Goal: Transaction & Acquisition: Purchase product/service

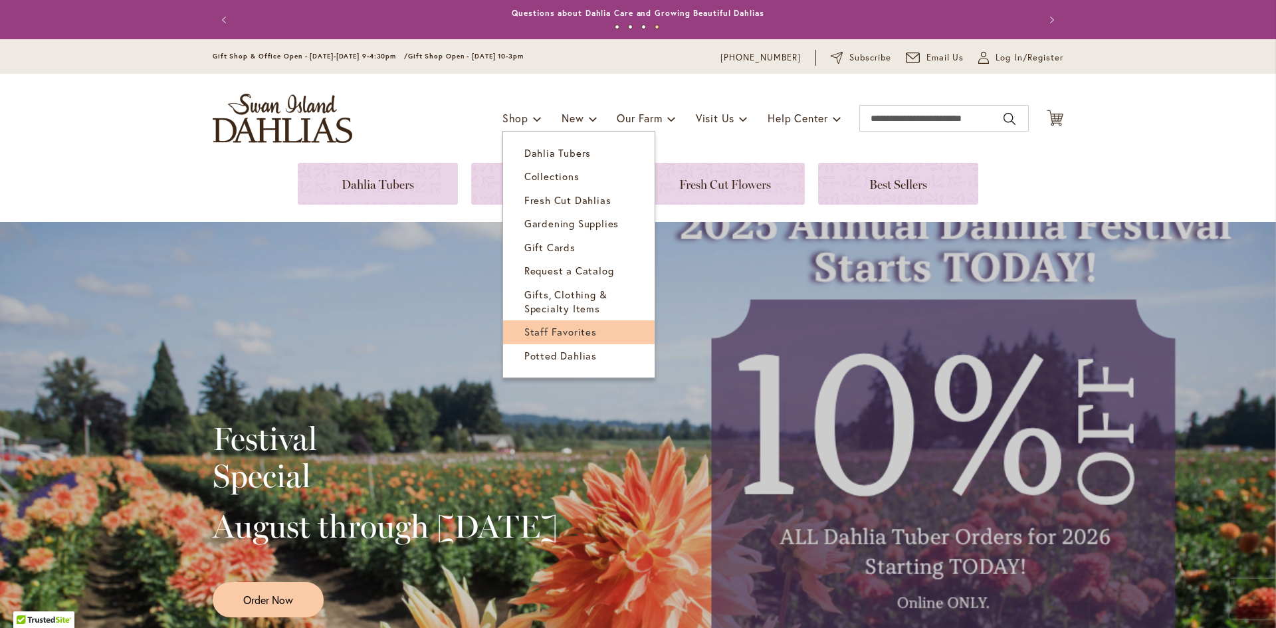
click at [575, 331] on span "Staff Favorites" at bounding box center [560, 331] width 72 height 13
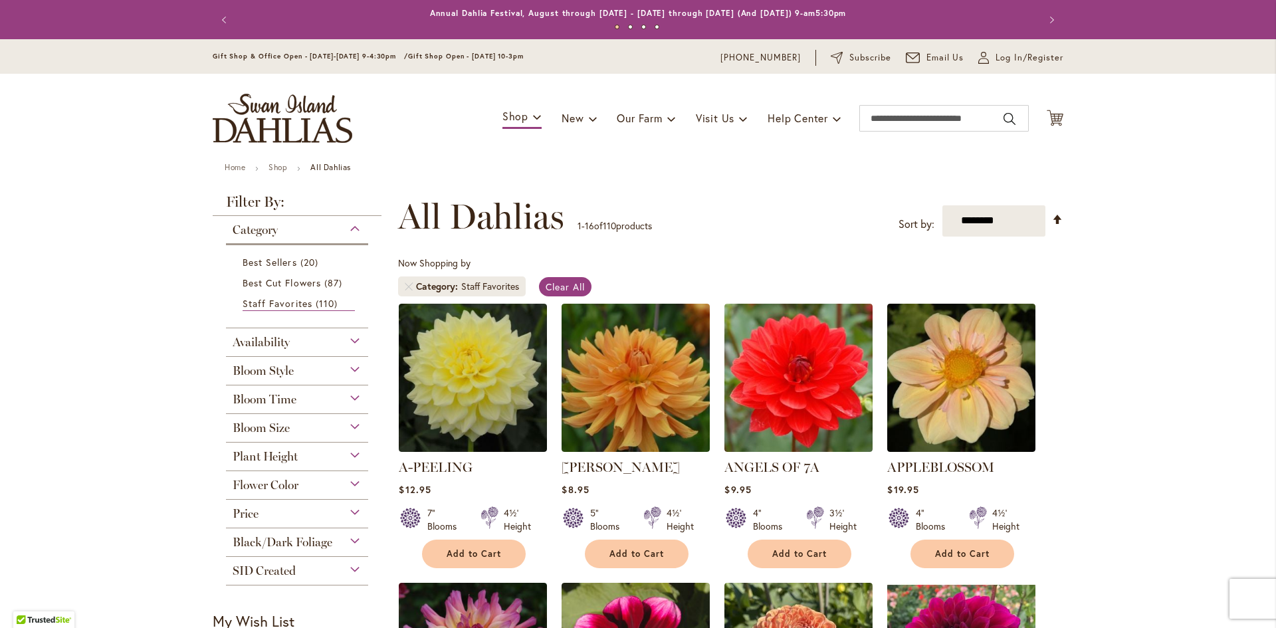
click at [262, 391] on div "Bloom Time" at bounding box center [297, 395] width 142 height 21
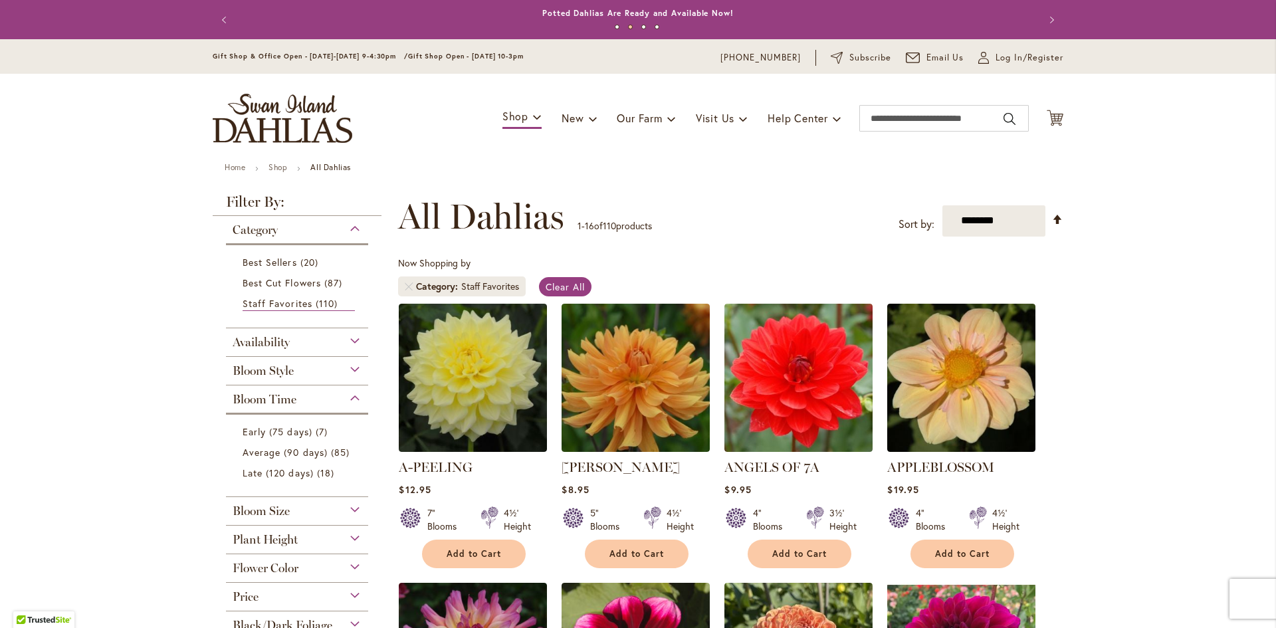
scroll to position [66, 0]
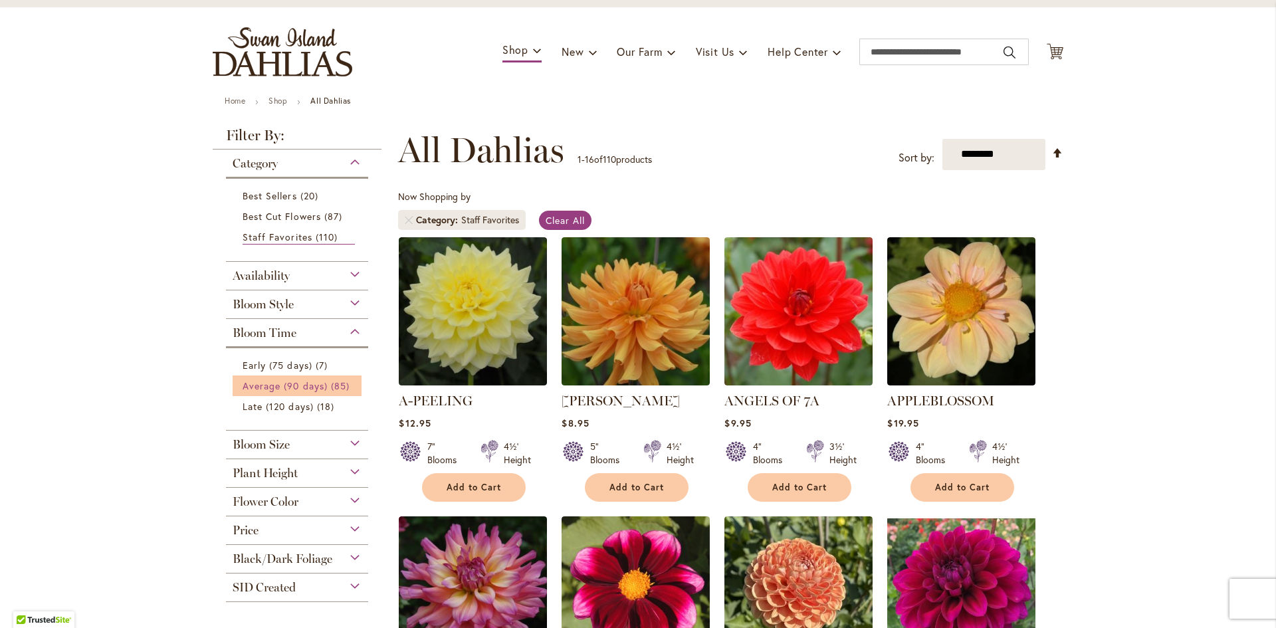
click at [318, 386] on span "Average (90 days)" at bounding box center [284, 385] width 85 height 13
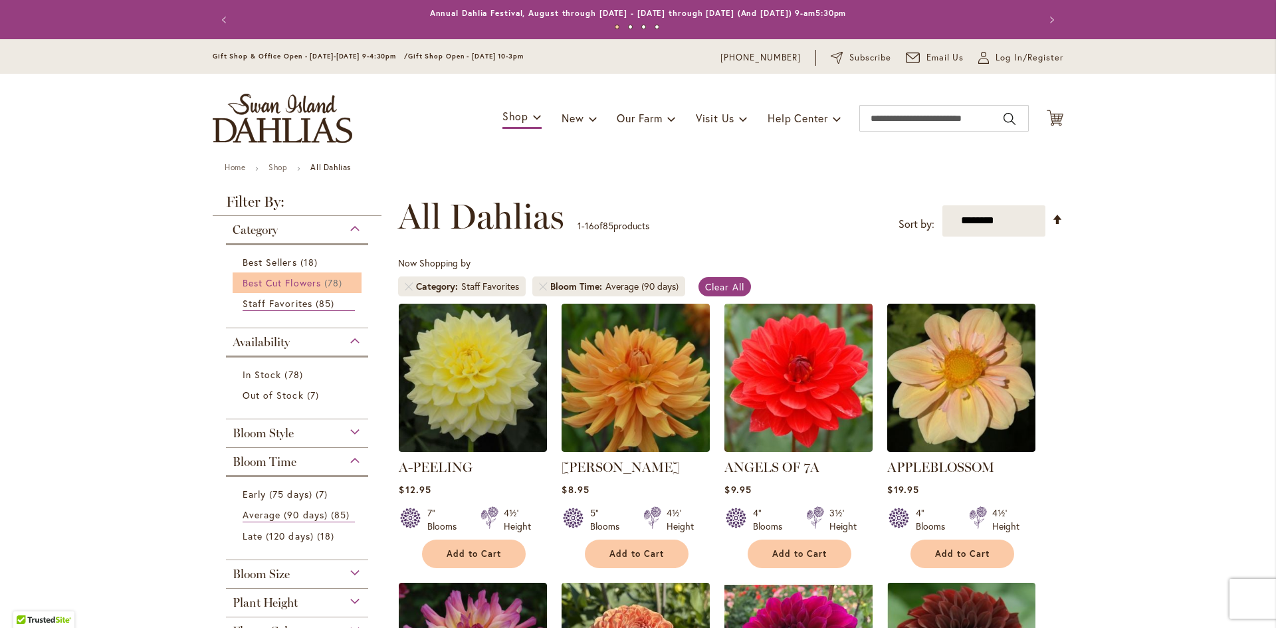
click at [288, 286] on span "Best Cut Flowers" at bounding box center [281, 282] width 78 height 13
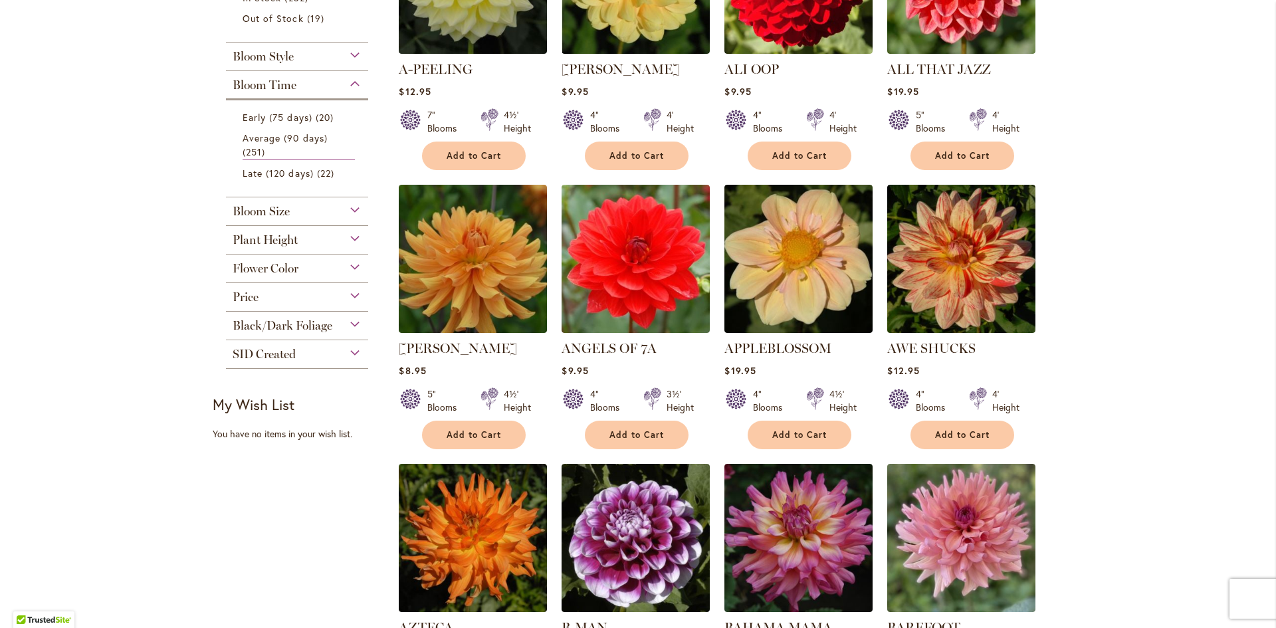
scroll to position [399, 0]
click at [276, 207] on span "Bloom Size" at bounding box center [261, 210] width 57 height 15
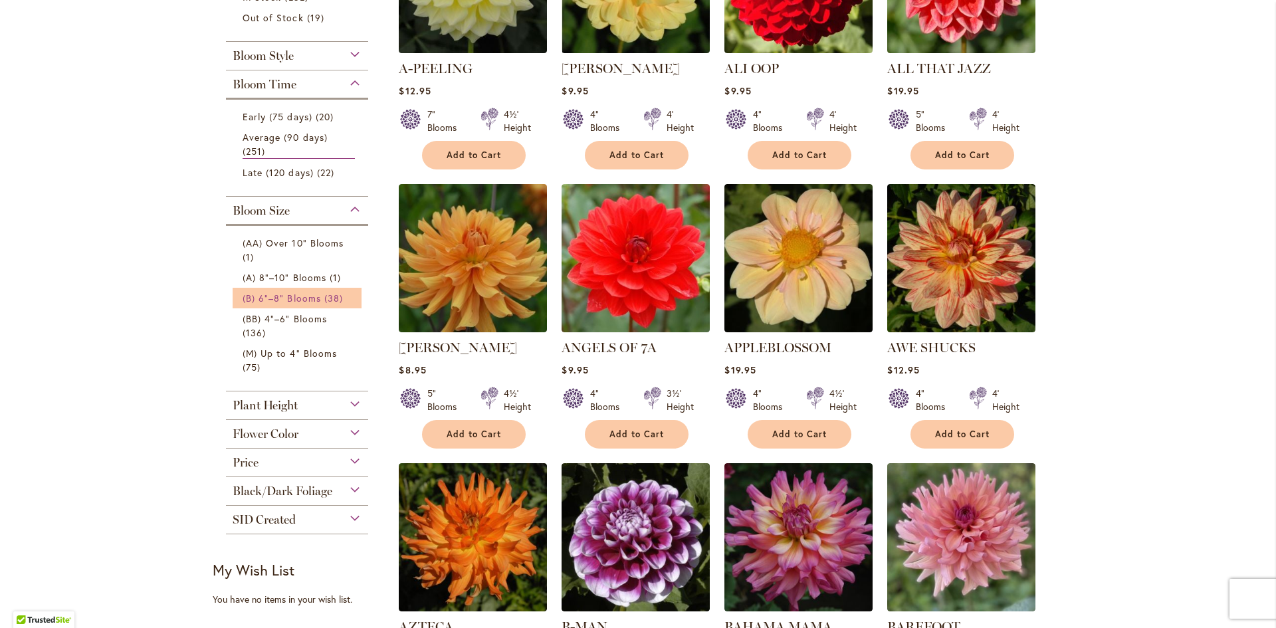
click at [283, 291] on link "(B) 6"–8" Blooms 38 items" at bounding box center [298, 298] width 112 height 14
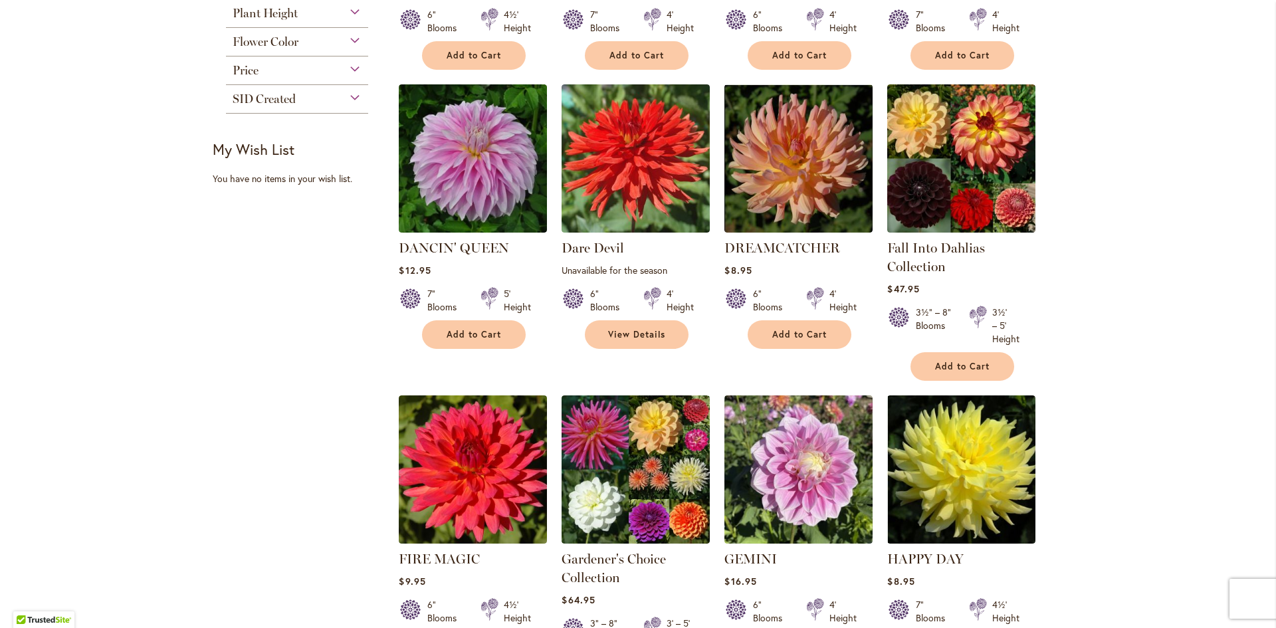
scroll to position [797, 0]
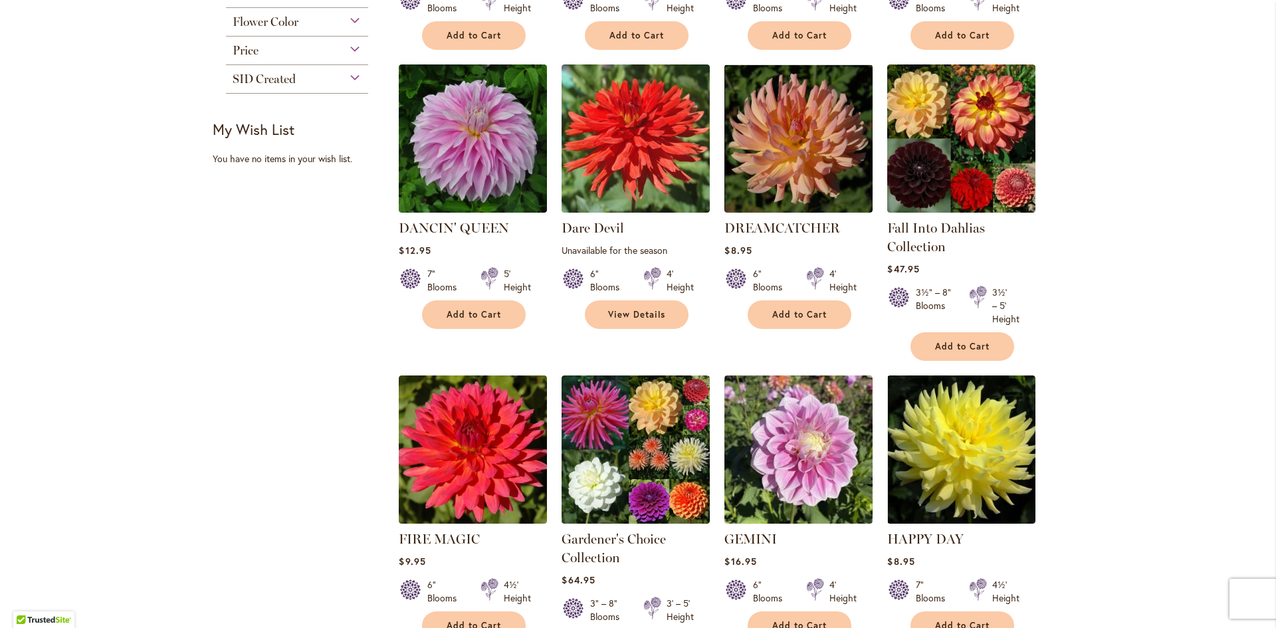
click at [633, 549] on strong "Gardener's Choice Collection" at bounding box center [635, 547] width 148 height 37
click at [638, 472] on img at bounding box center [635, 448] width 155 height 155
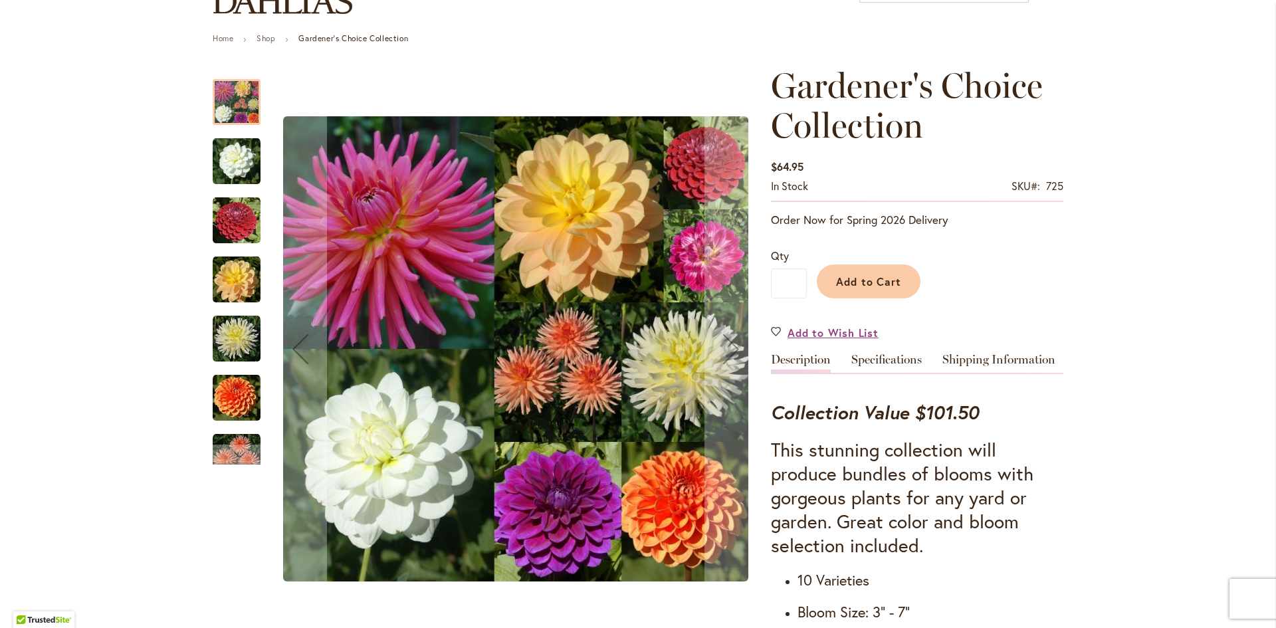
scroll to position [133, 0]
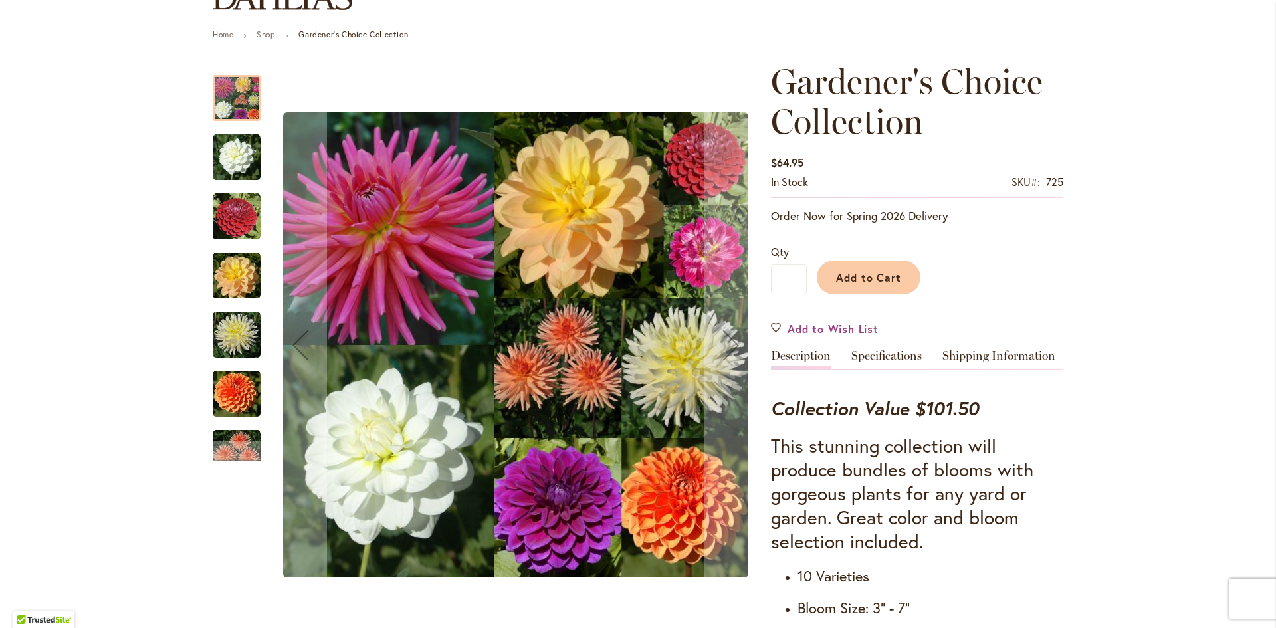
click at [228, 153] on img "BRIDE TO BE" at bounding box center [237, 158] width 48 height 48
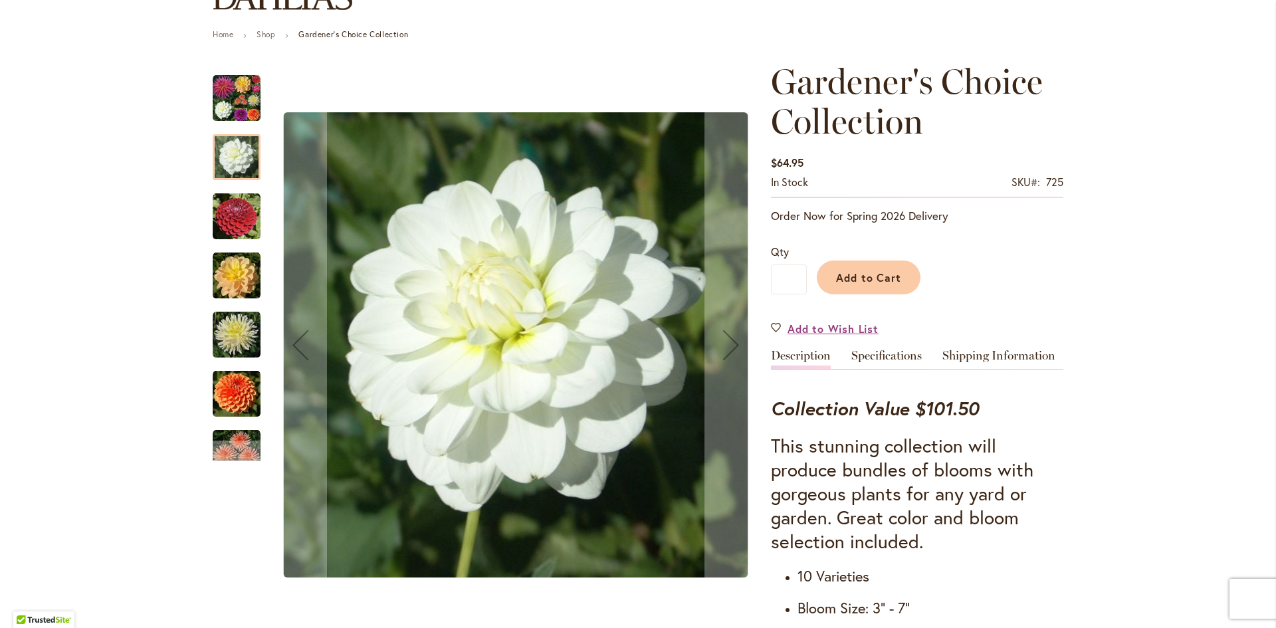
click at [237, 219] on img "CORNEL" at bounding box center [237, 217] width 48 height 48
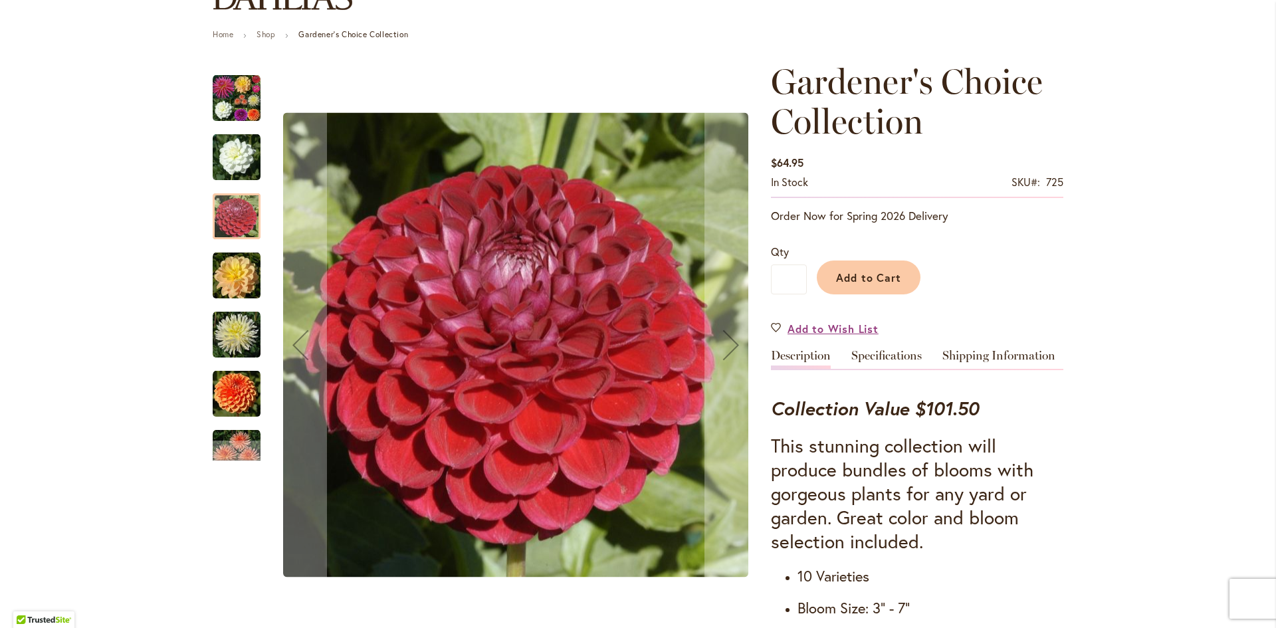
click at [237, 291] on img "DAY DREAMER" at bounding box center [237, 276] width 48 height 48
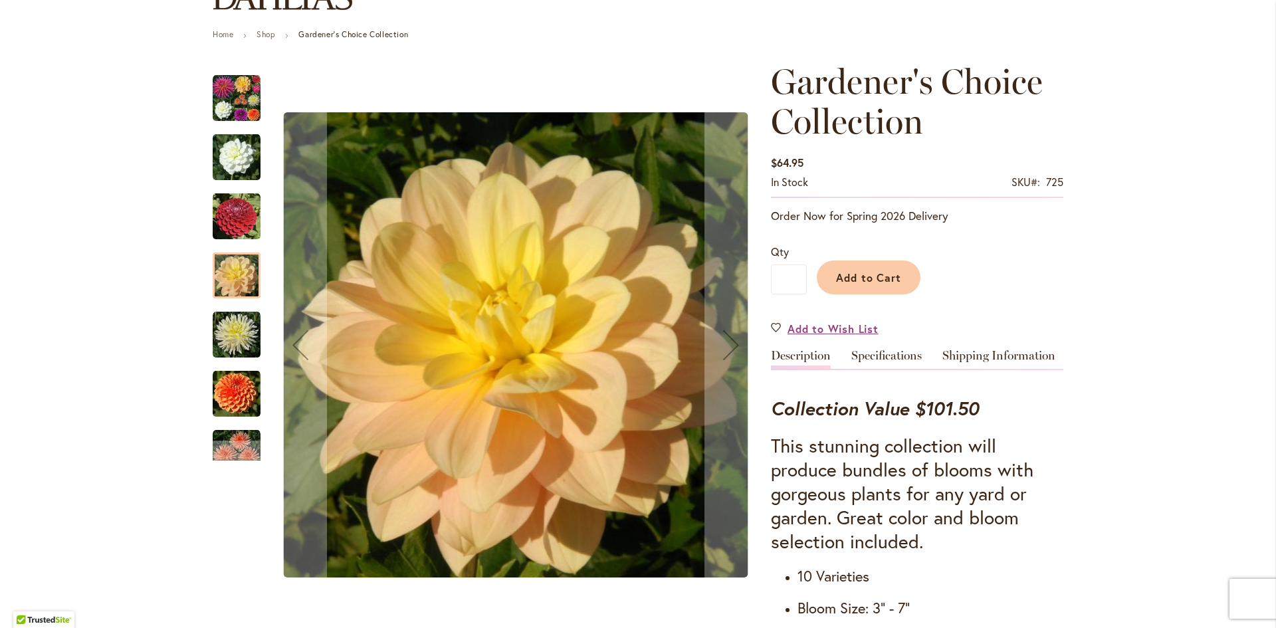
click at [231, 336] on img "IN MEMORY OF" at bounding box center [237, 335] width 48 height 48
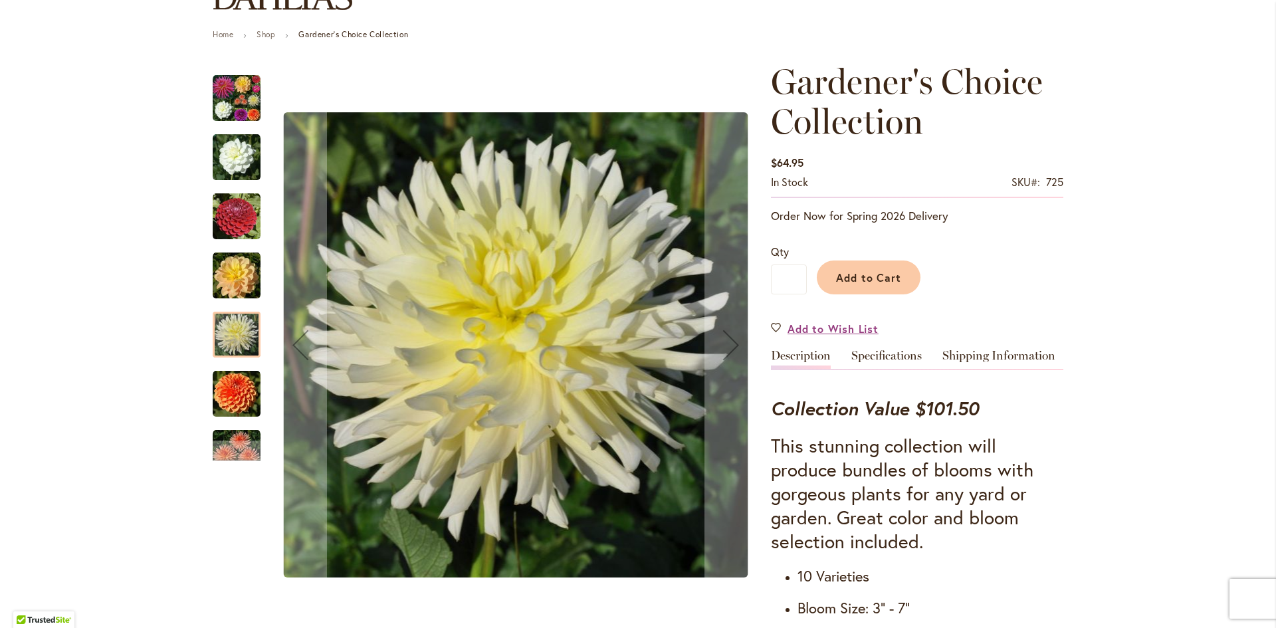
click at [241, 390] on img "MAARN" at bounding box center [237, 394] width 48 height 48
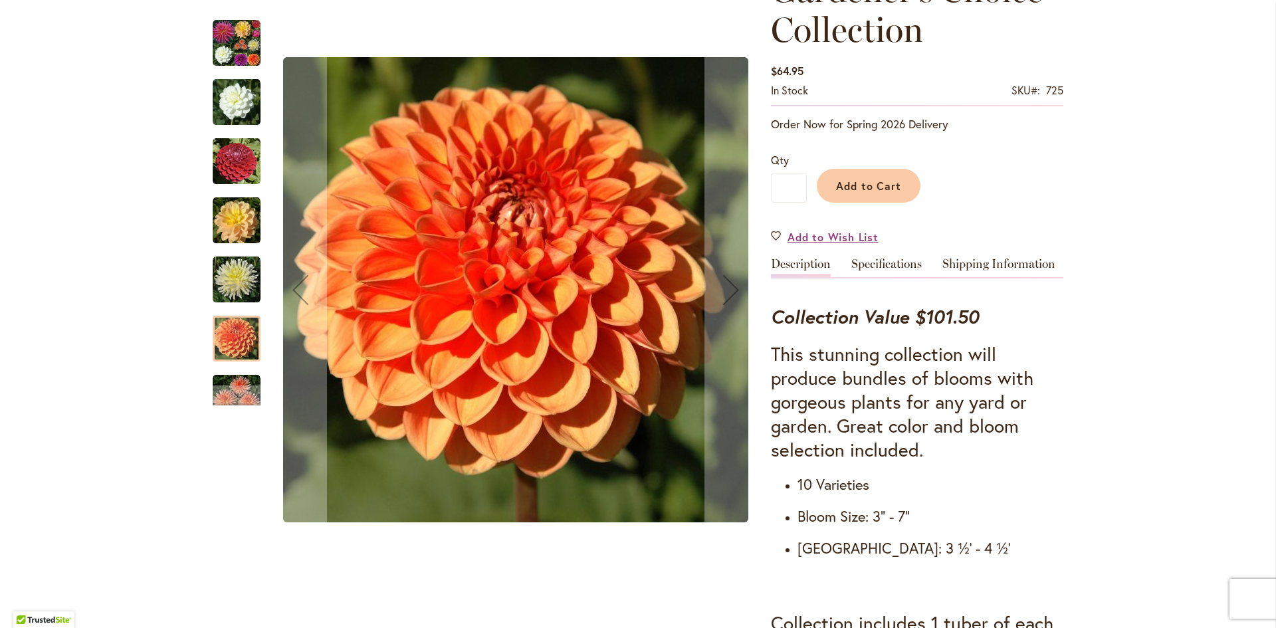
scroll to position [266, 0]
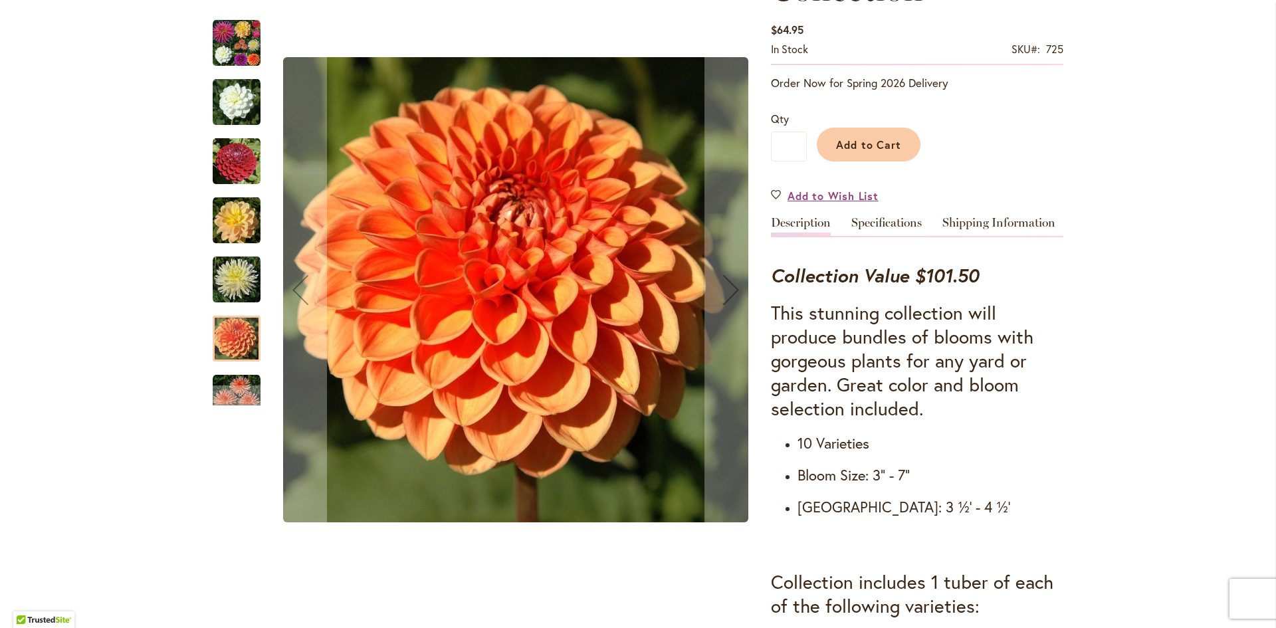
click at [237, 384] on img "PEACH FUZZ" at bounding box center [237, 398] width 48 height 48
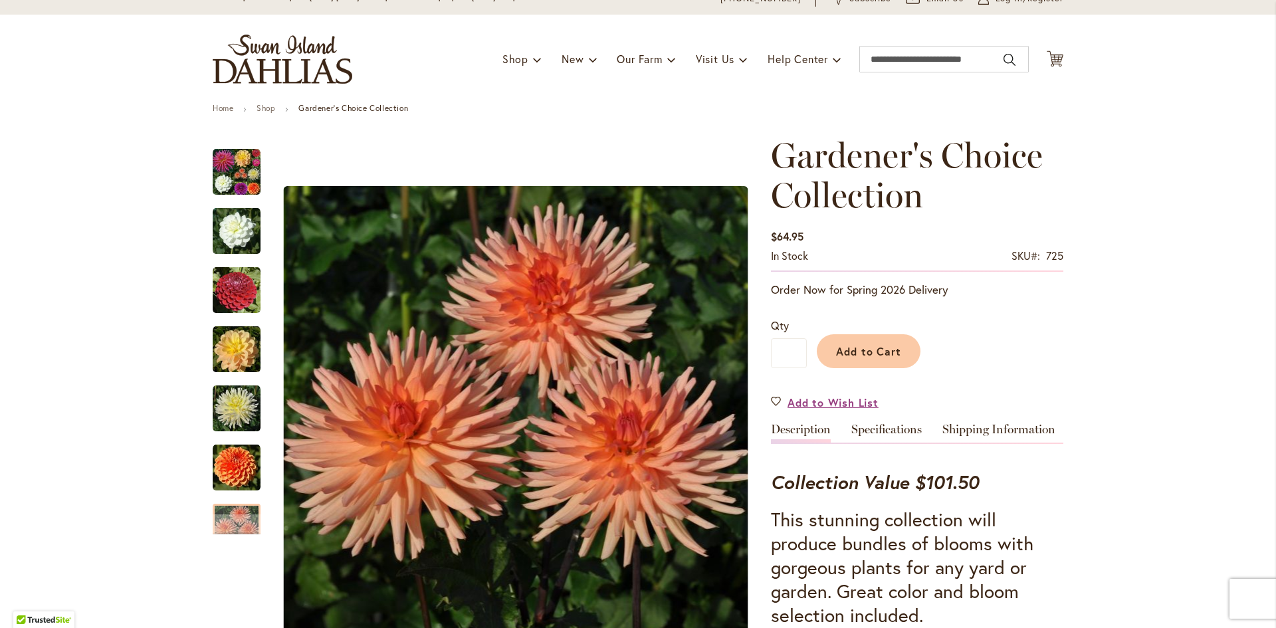
scroll to position [0, 0]
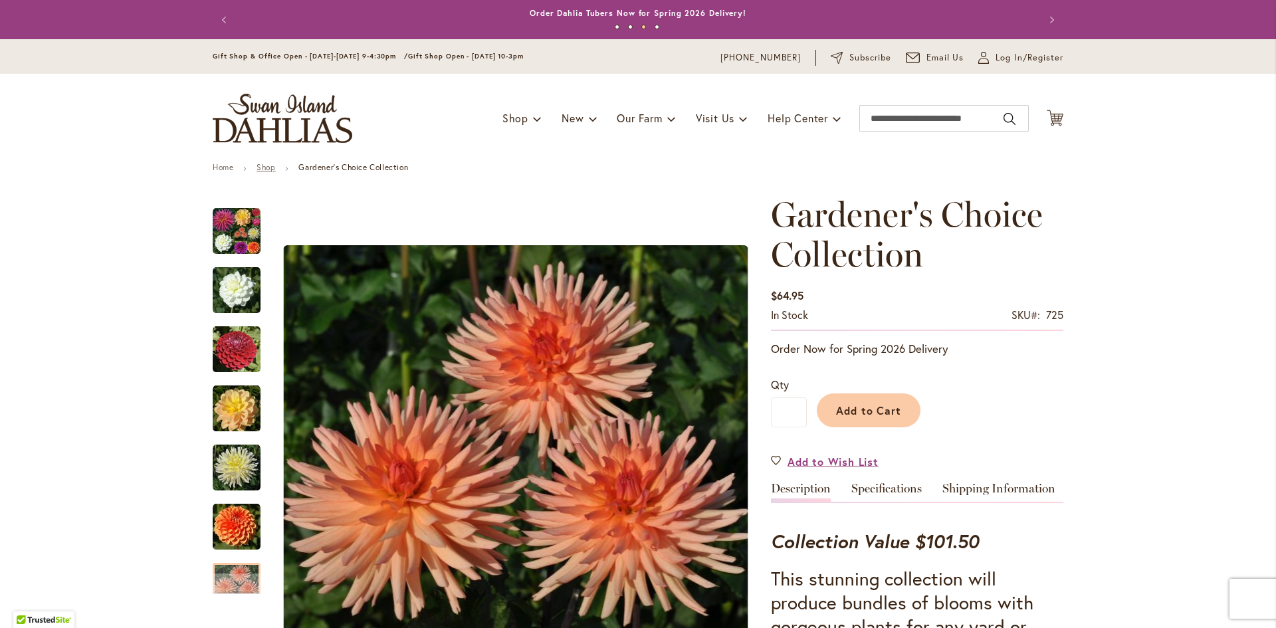
click at [263, 169] on link "Shop" at bounding box center [265, 167] width 19 height 10
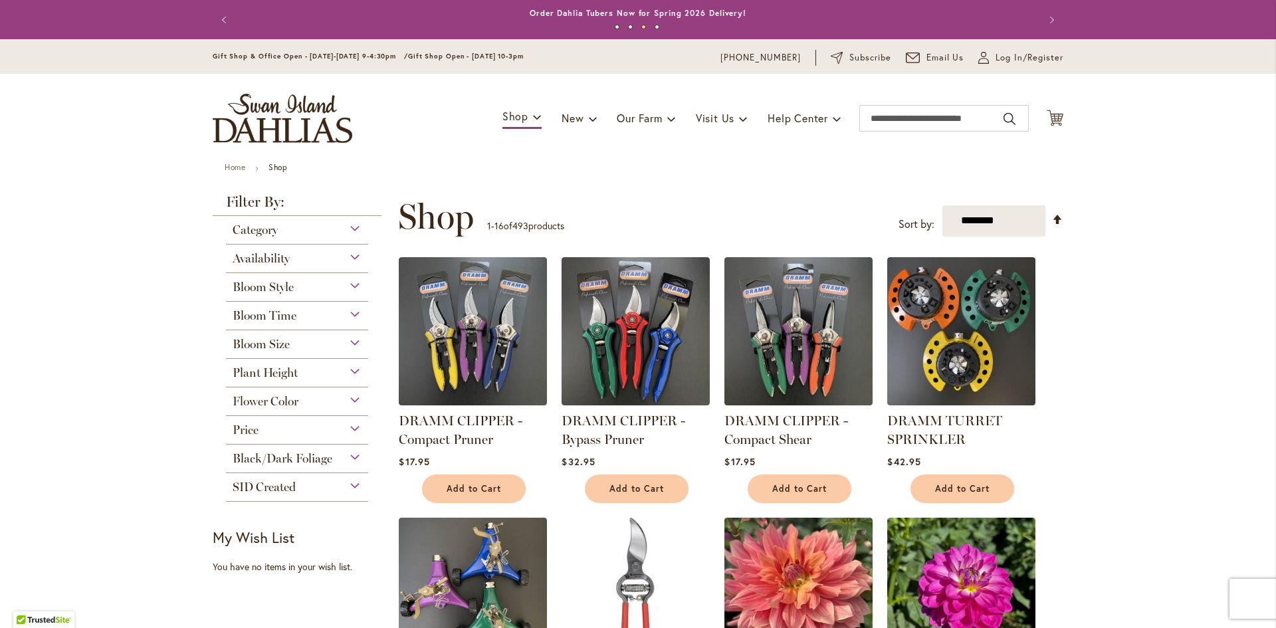
click at [264, 335] on div "Bloom Size" at bounding box center [297, 340] width 142 height 21
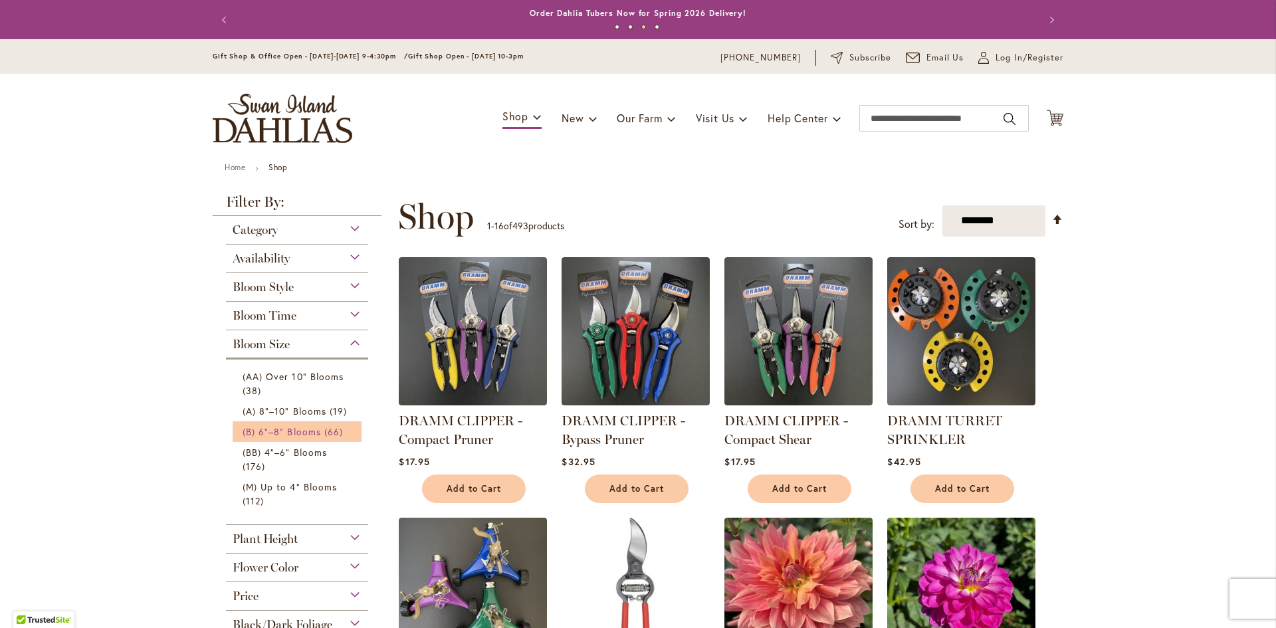
click at [274, 429] on span "(B) 6"–8" Blooms" at bounding box center [281, 431] width 78 height 13
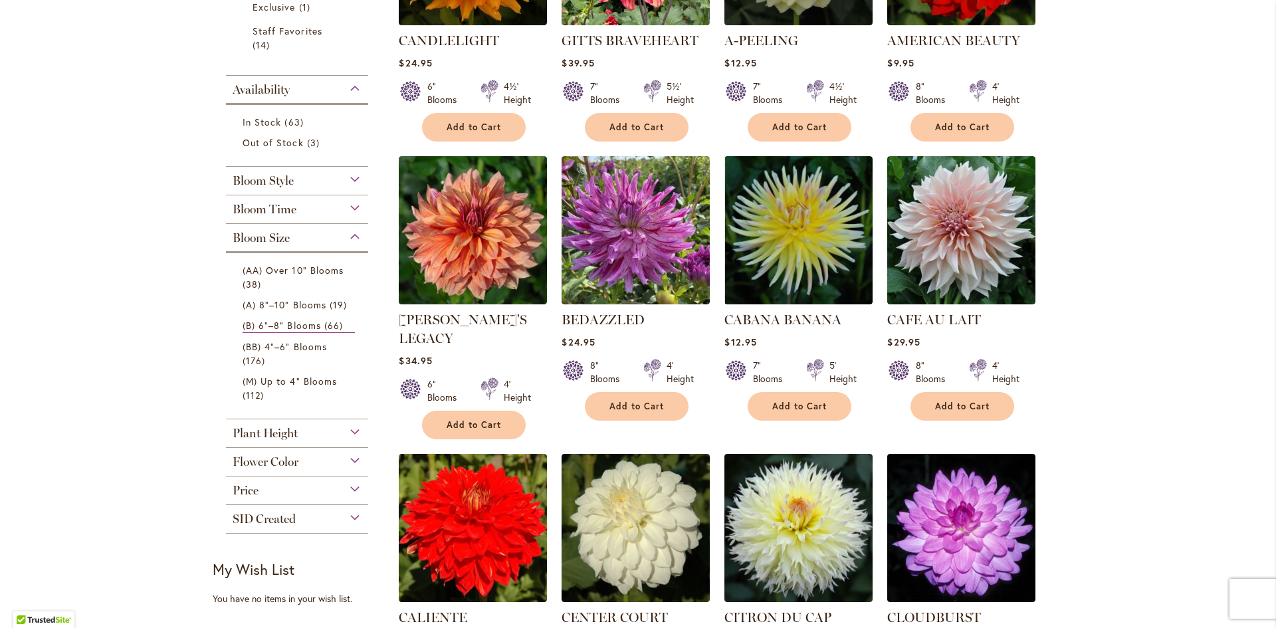
scroll to position [465, 0]
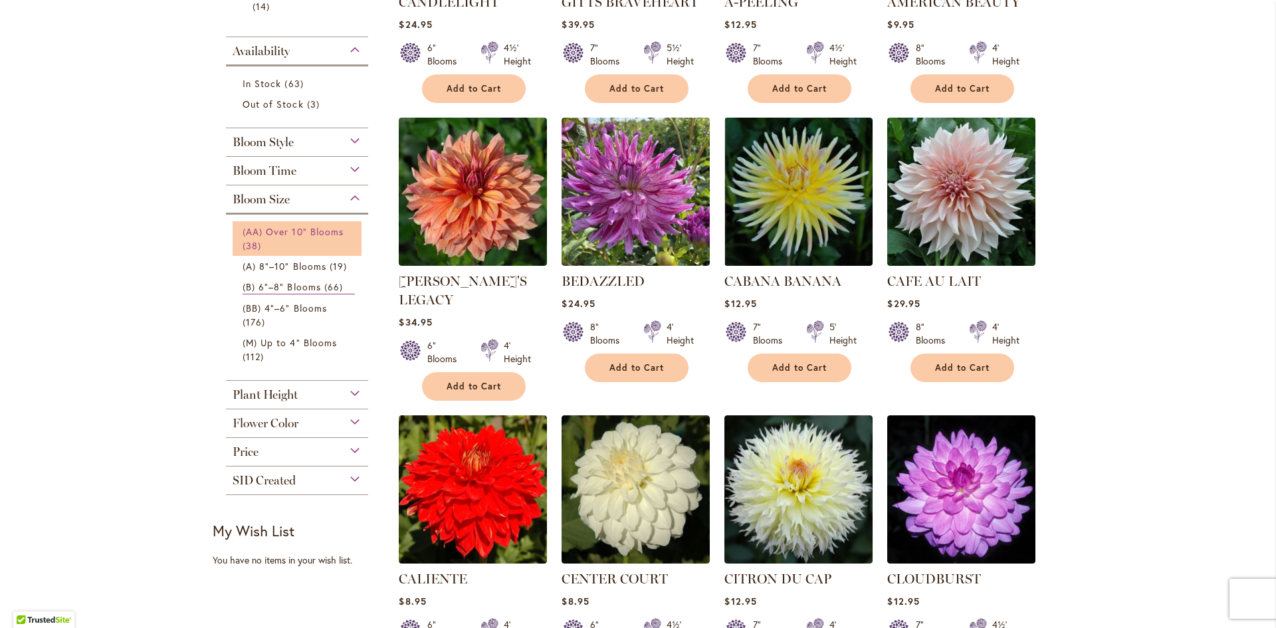
click at [284, 238] on link "(AA) Over 10" Blooms 38 items" at bounding box center [298, 239] width 112 height 28
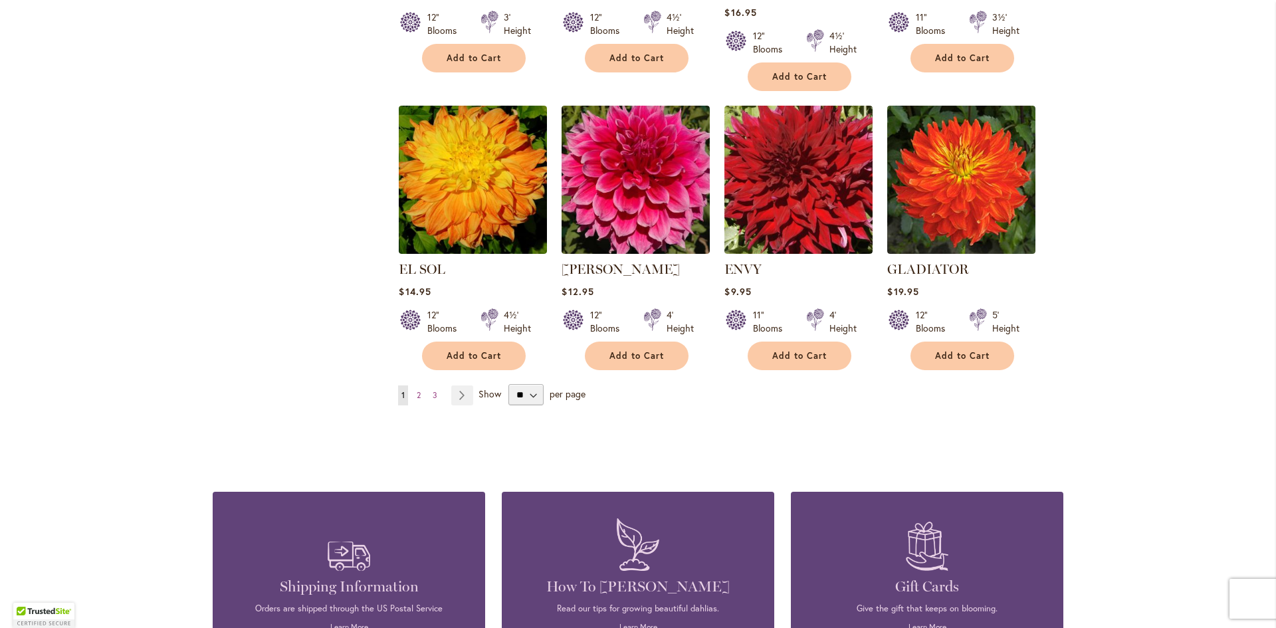
scroll to position [1063, 0]
